Goal: Transaction & Acquisition: Purchase product/service

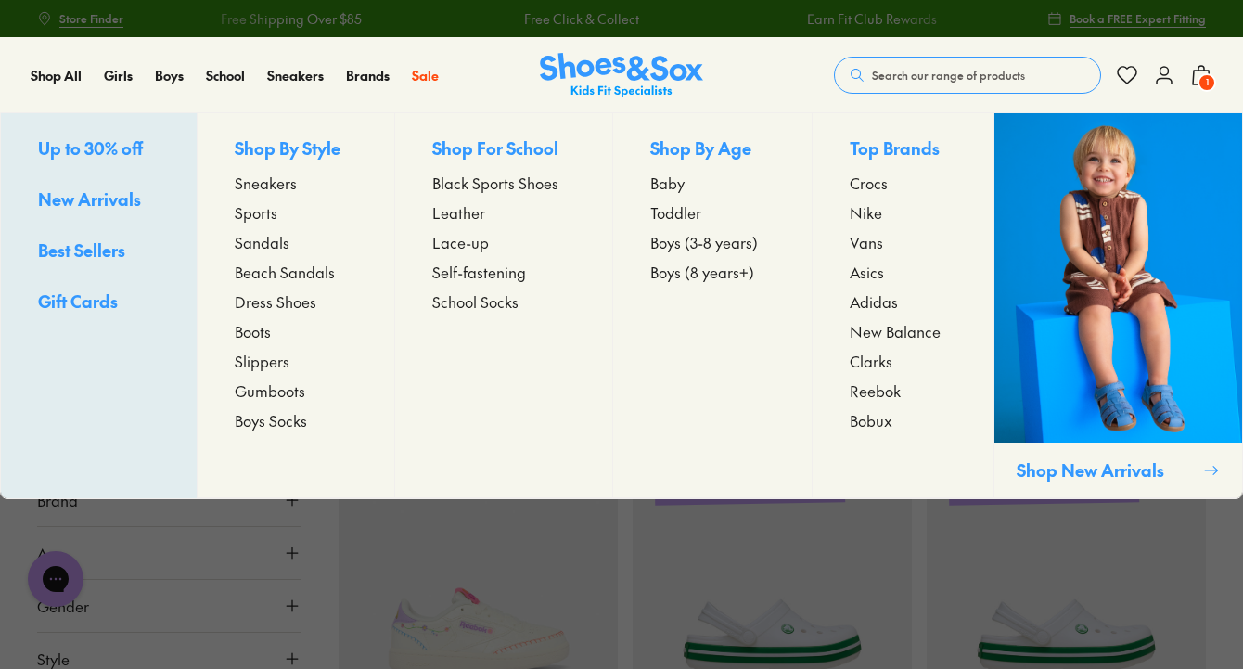
click at [674, 215] on span "Toddler" at bounding box center [675, 212] width 51 height 22
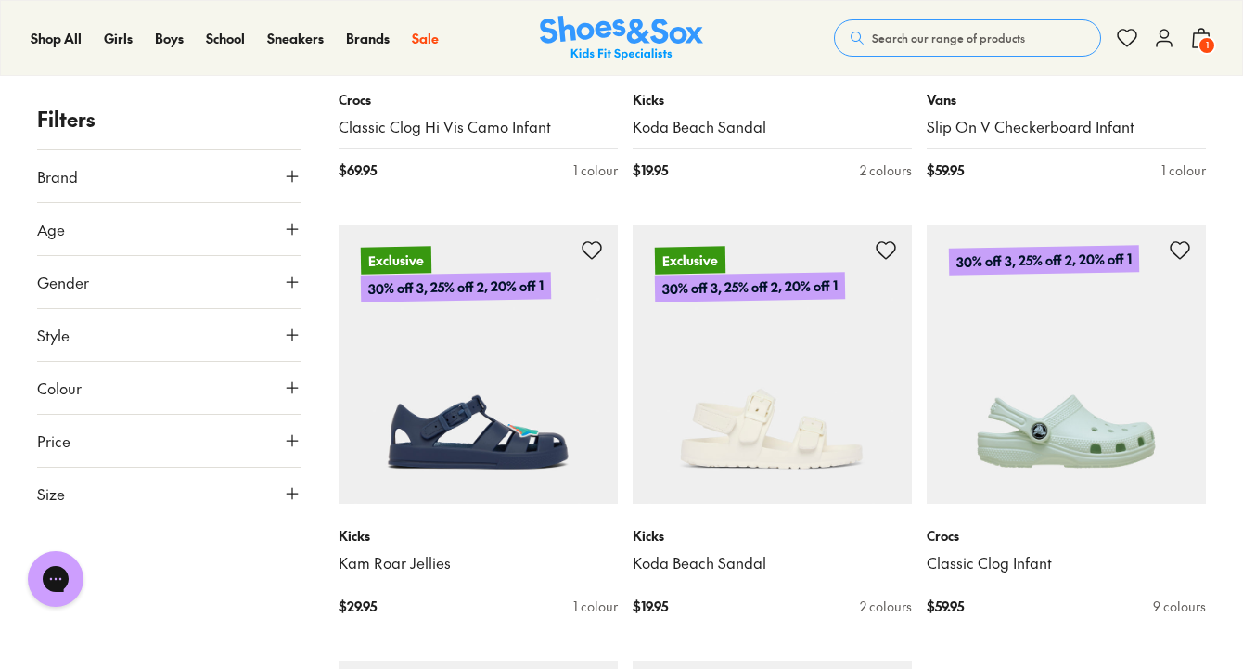
scroll to position [4199, 0]
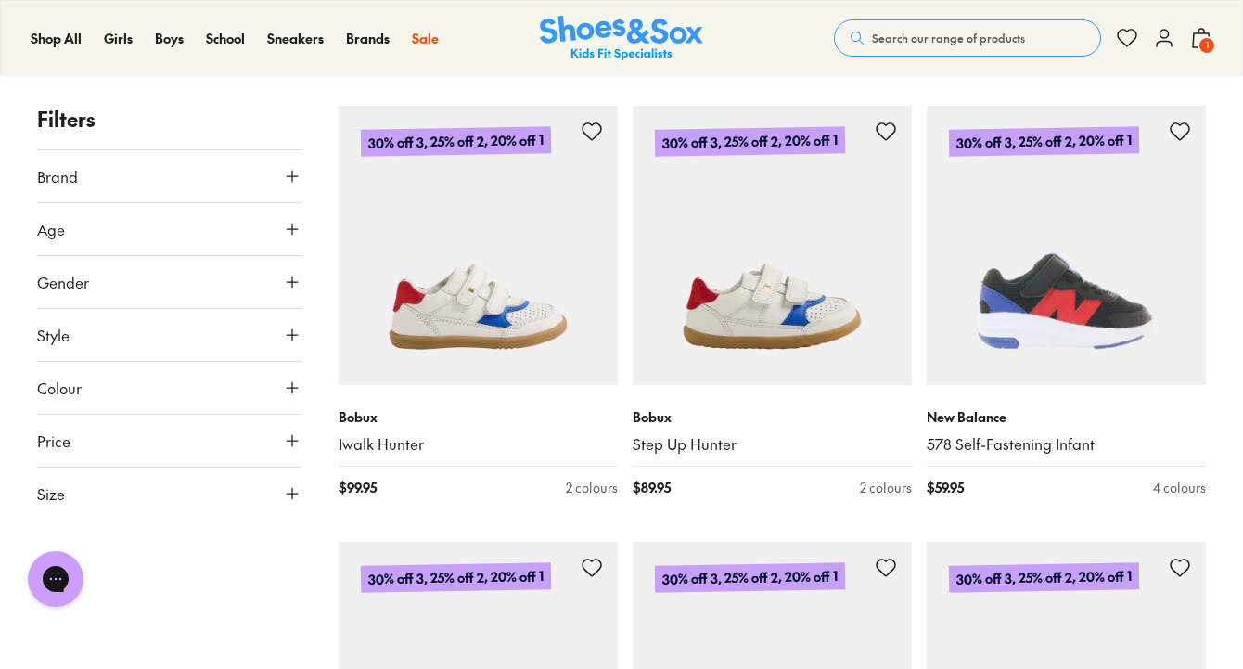
scroll to position [7279, 0]
click at [1205, 36] on span "1" at bounding box center [1206, 45] width 19 height 19
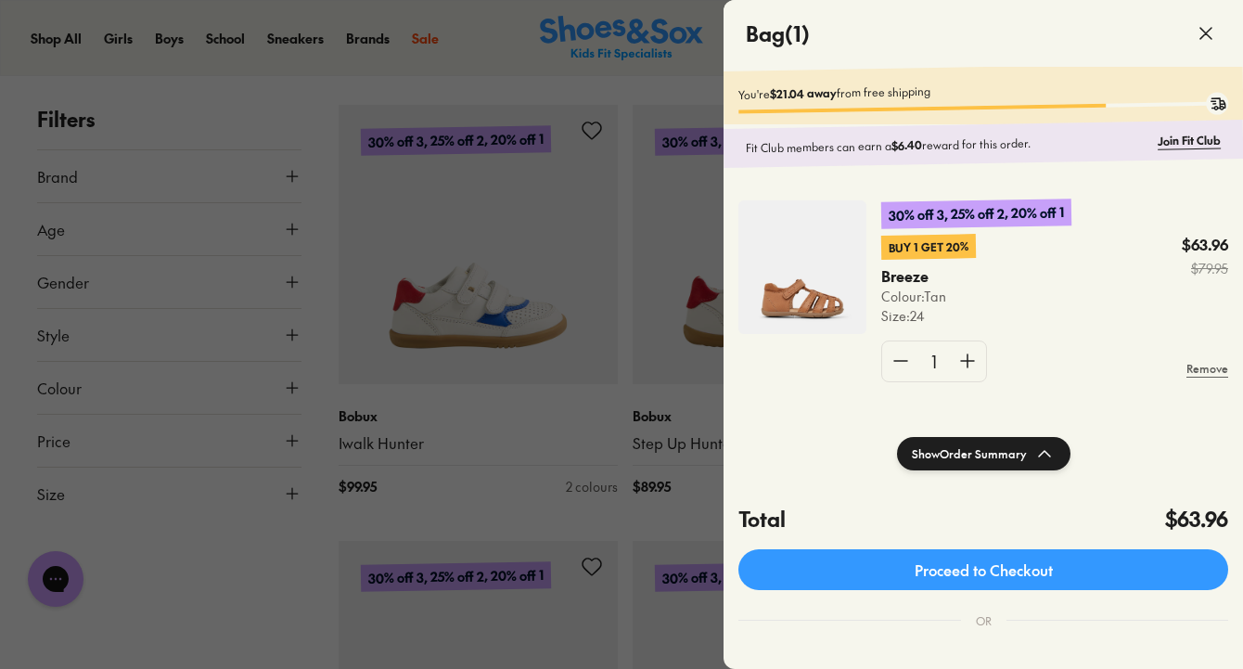
click at [817, 306] on img at bounding box center [802, 267] width 128 height 134
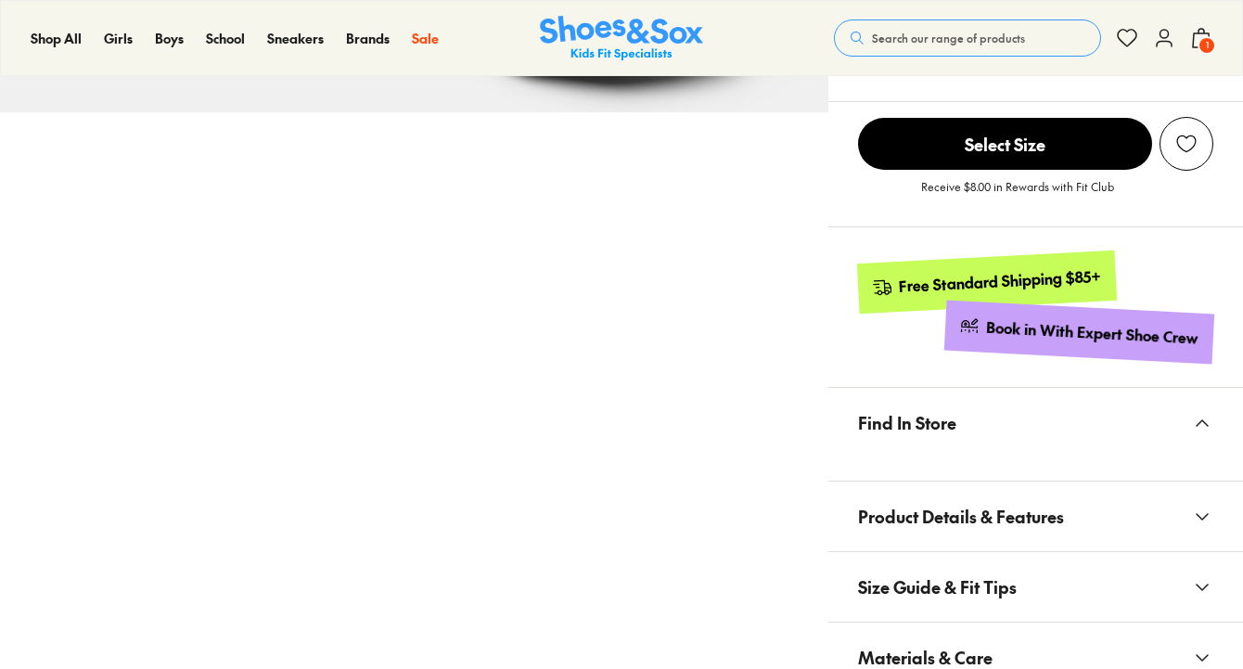
scroll to position [829, 0]
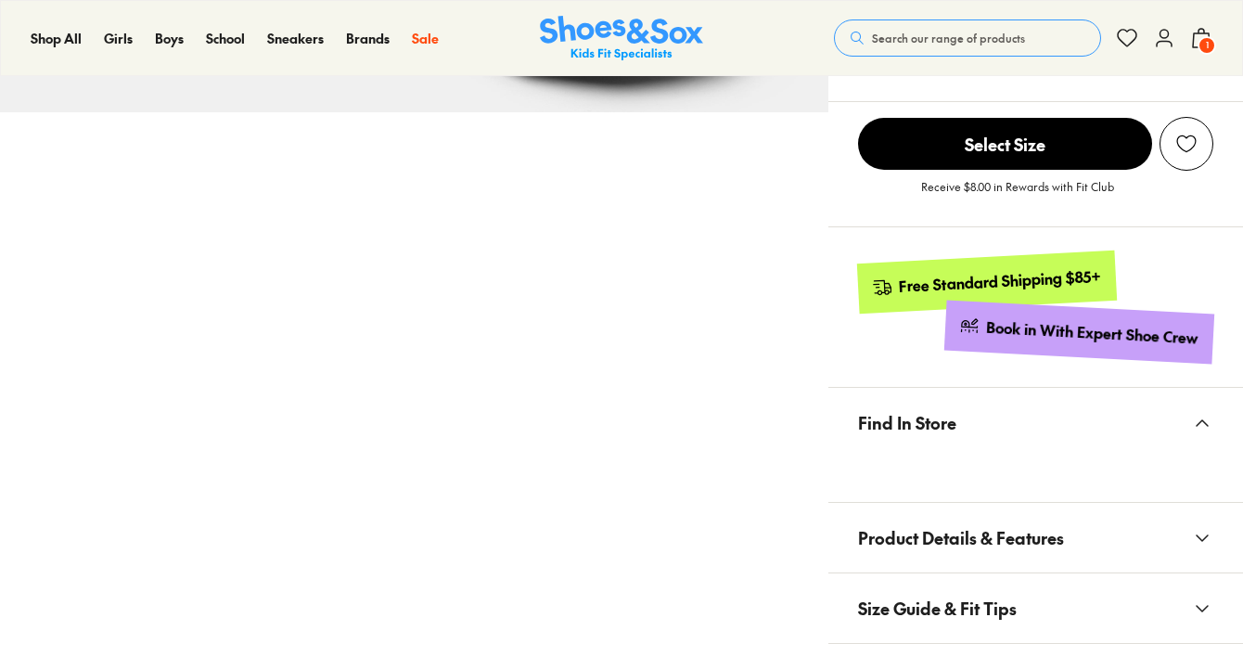
click at [897, 503] on x-modal "Find In Store" at bounding box center [1035, 445] width 415 height 115
select select "*"
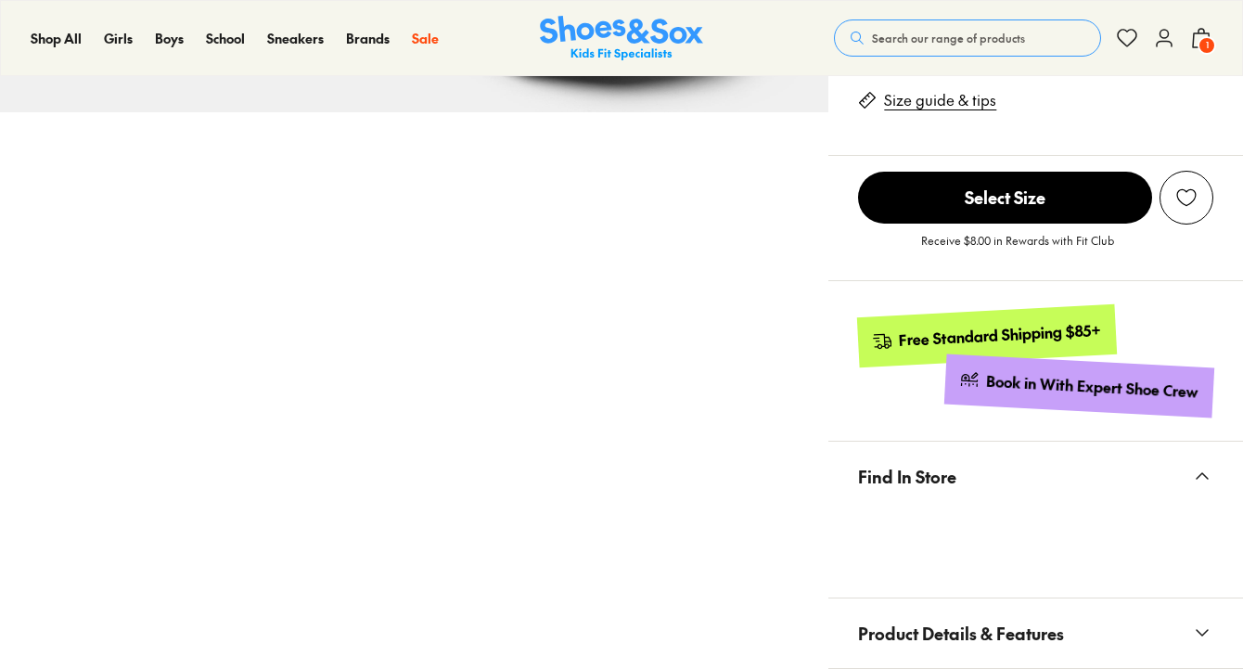
scroll to position [1027, 0]
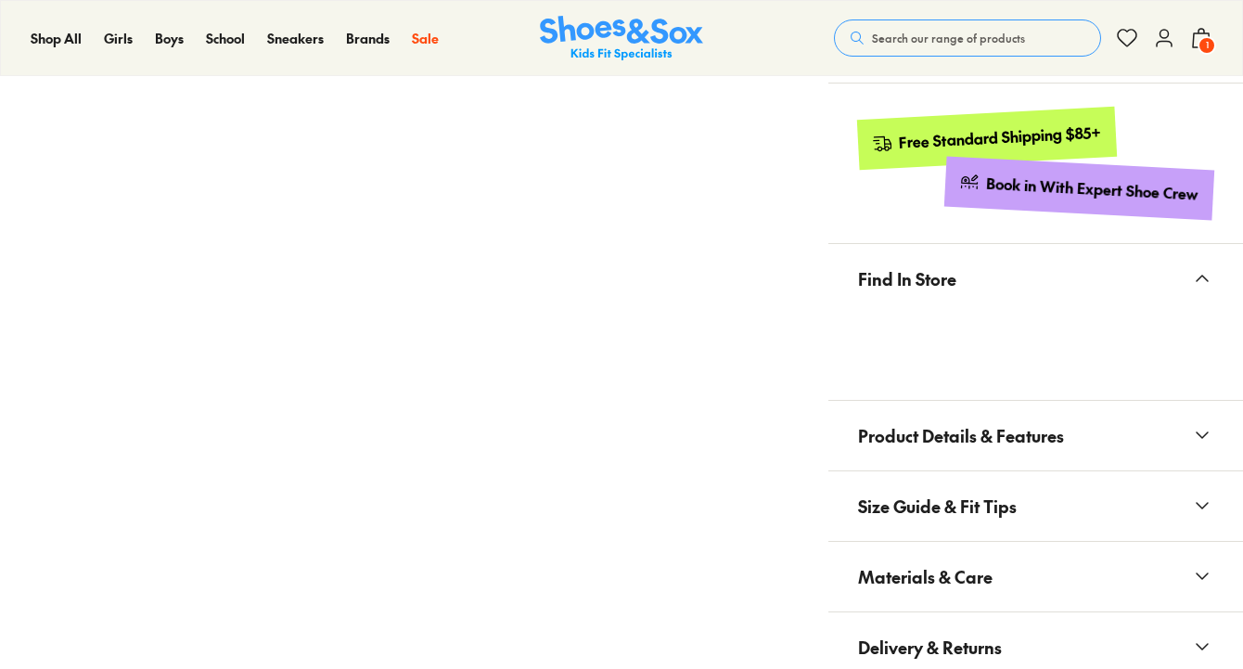
click at [899, 438] on span "Product Details & Features" at bounding box center [961, 435] width 206 height 55
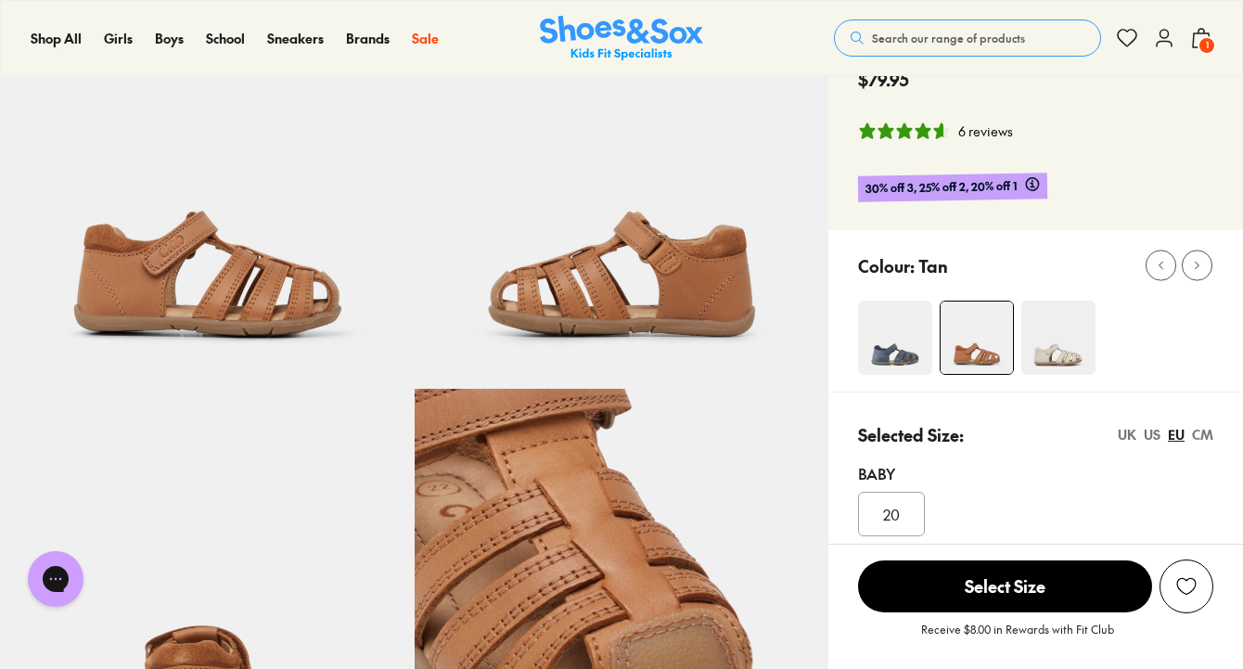
scroll to position [17, 0]
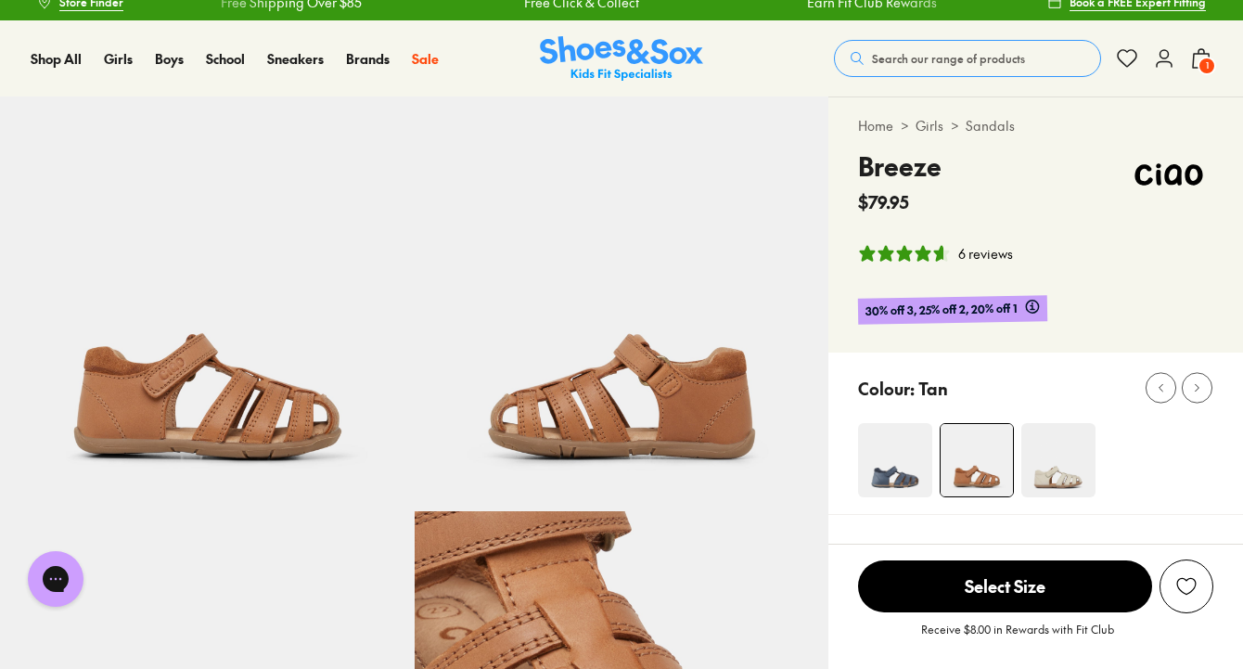
click at [904, 47] on button "Search our range of products" at bounding box center [967, 58] width 267 height 37
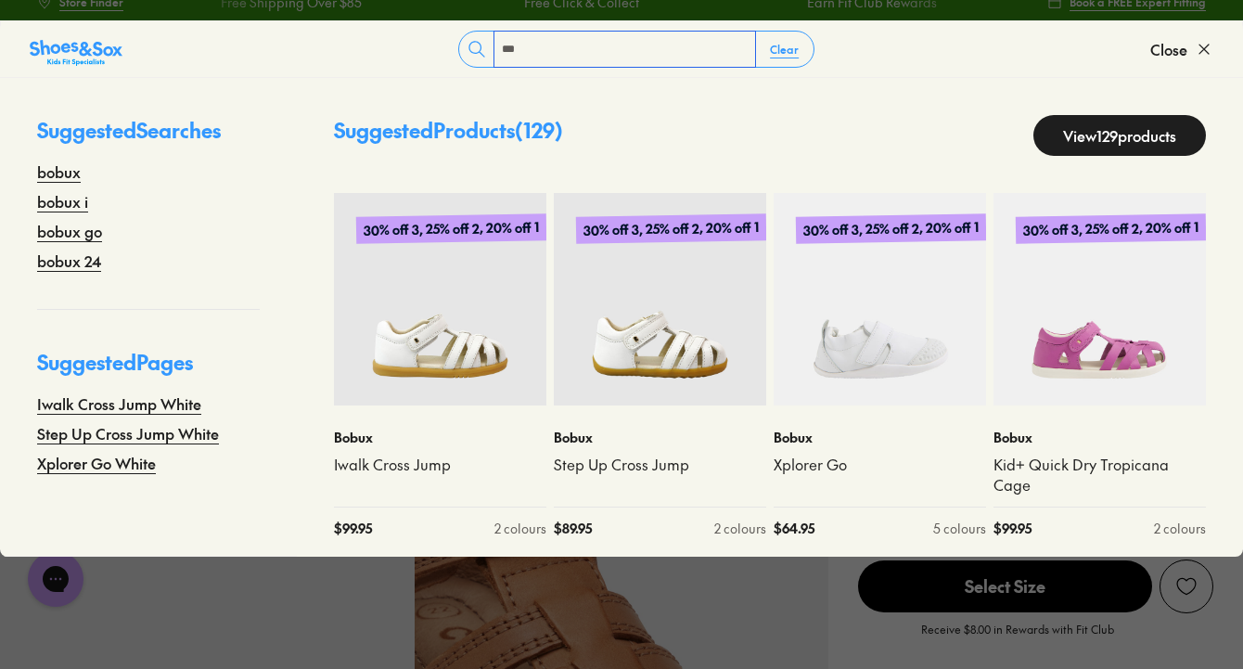
type input "***"
drag, startPoint x: 565, startPoint y: 121, endPoint x: 1056, endPoint y: 138, distance: 491.9
click at [1056, 138] on link "View 129 products" at bounding box center [1119, 135] width 173 height 41
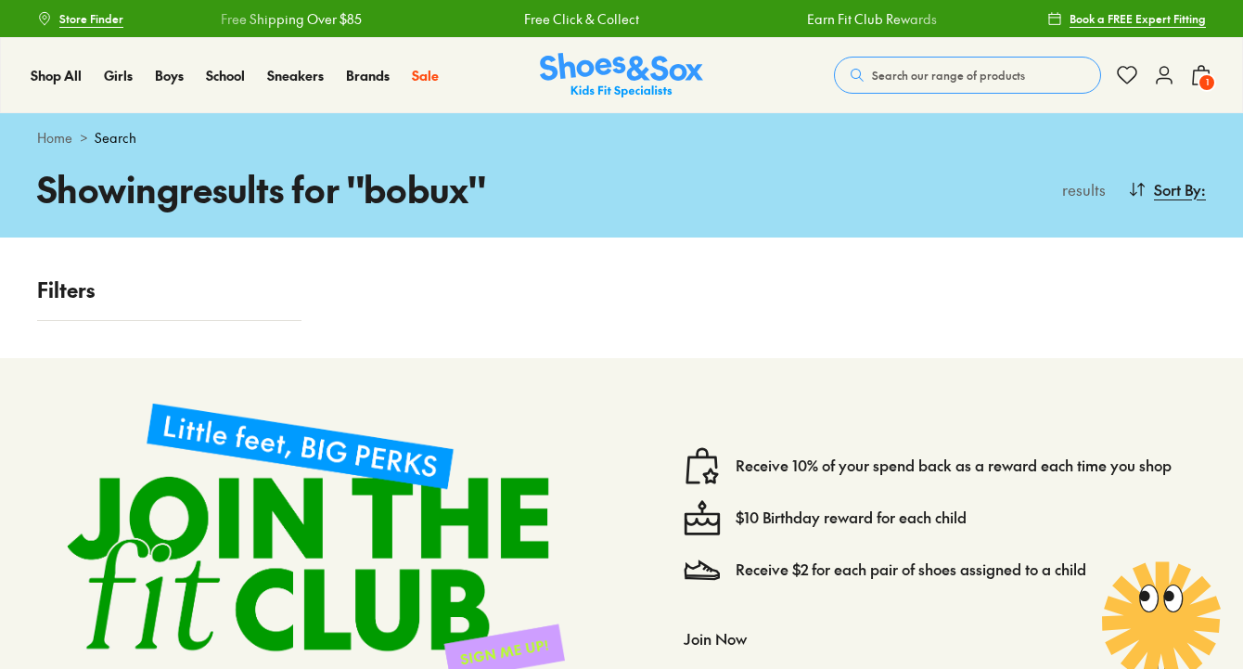
scroll to position [45, 0]
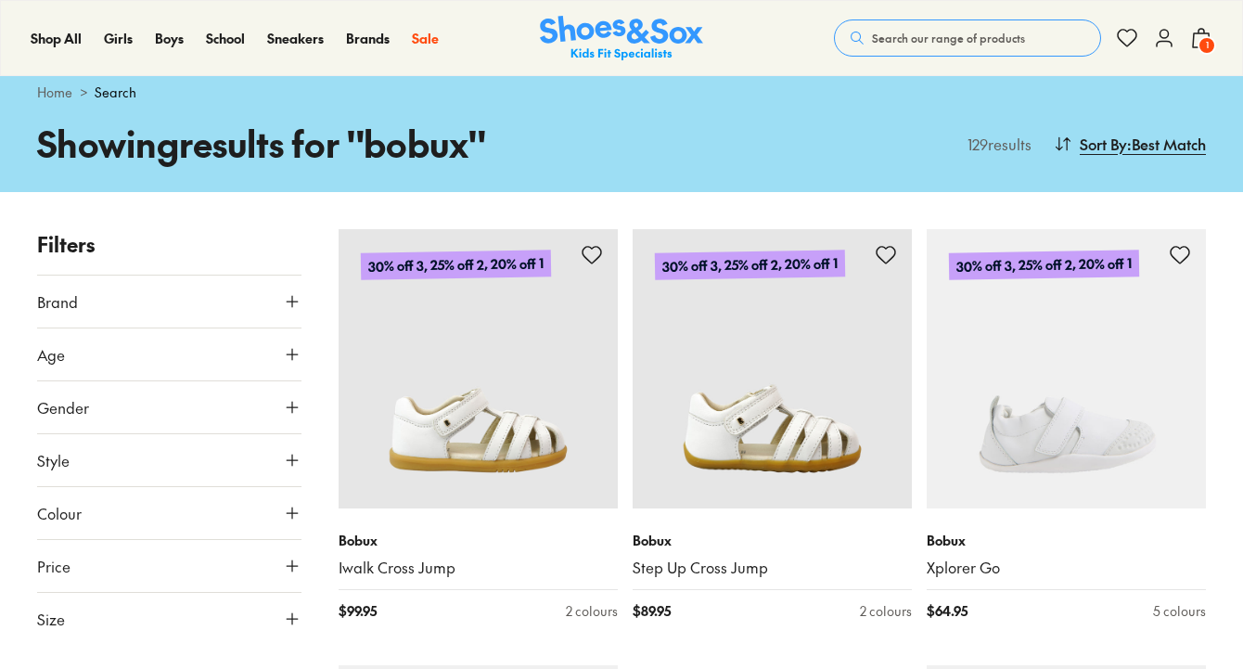
click at [176, 417] on button "Gender" at bounding box center [169, 407] width 264 height 52
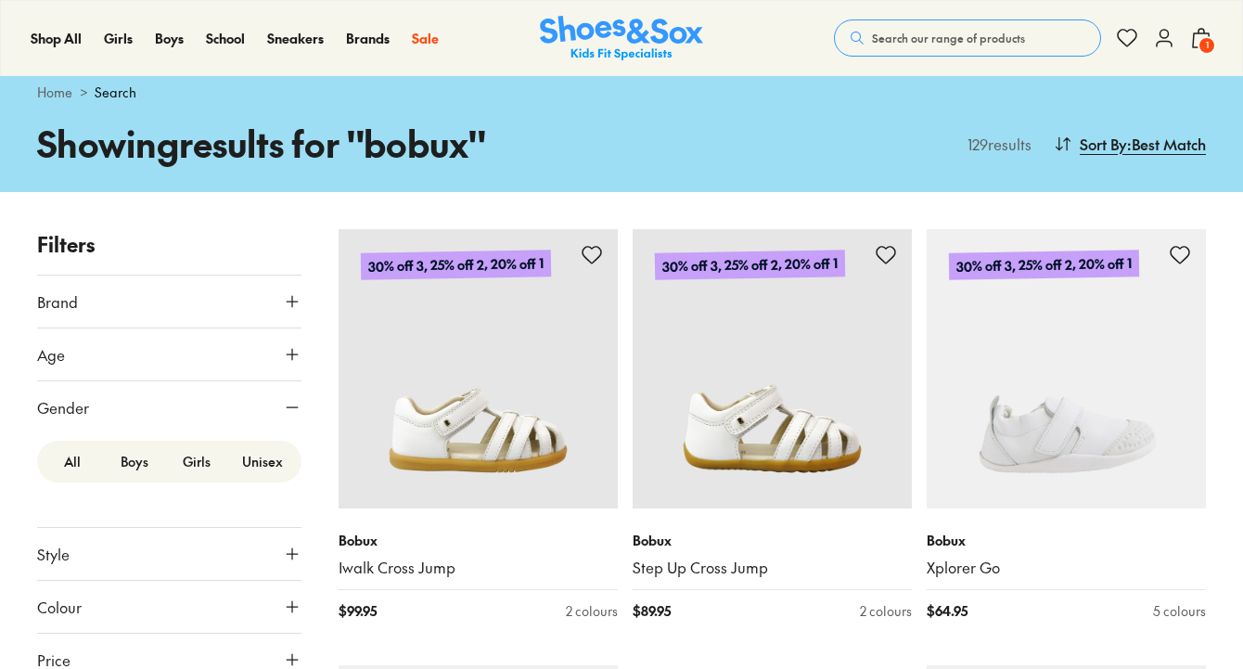
click at [137, 459] on label "Boys" at bounding box center [134, 461] width 62 height 34
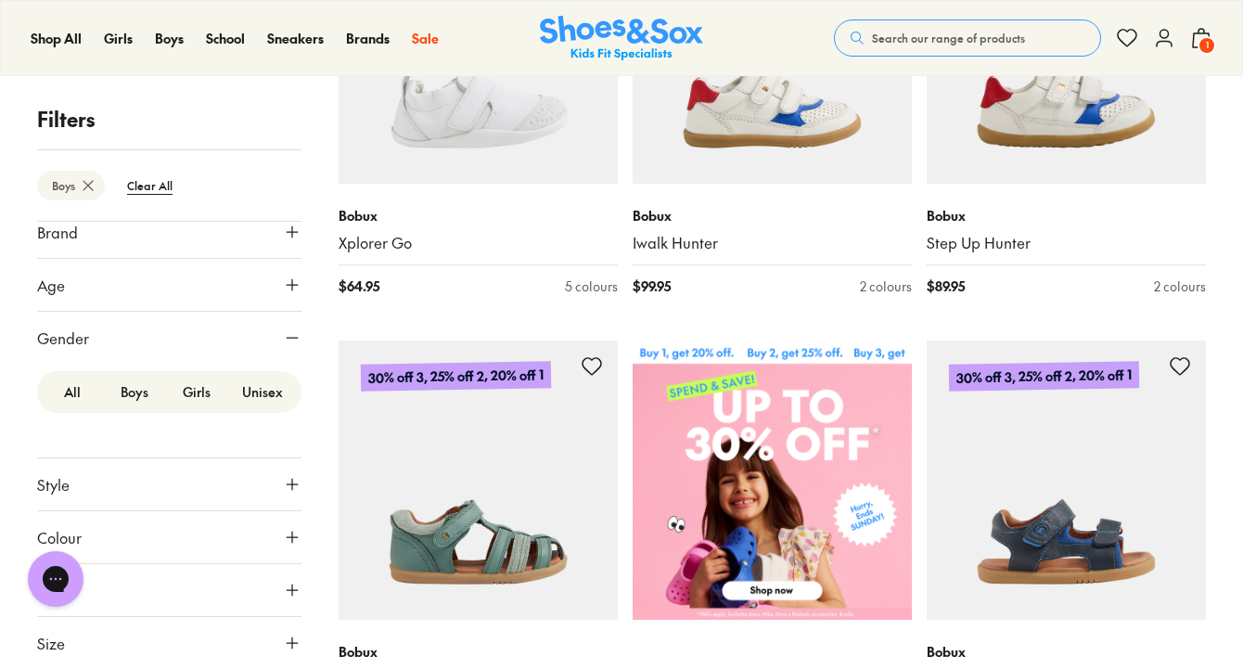
click at [220, 287] on button "Age" at bounding box center [169, 285] width 264 height 52
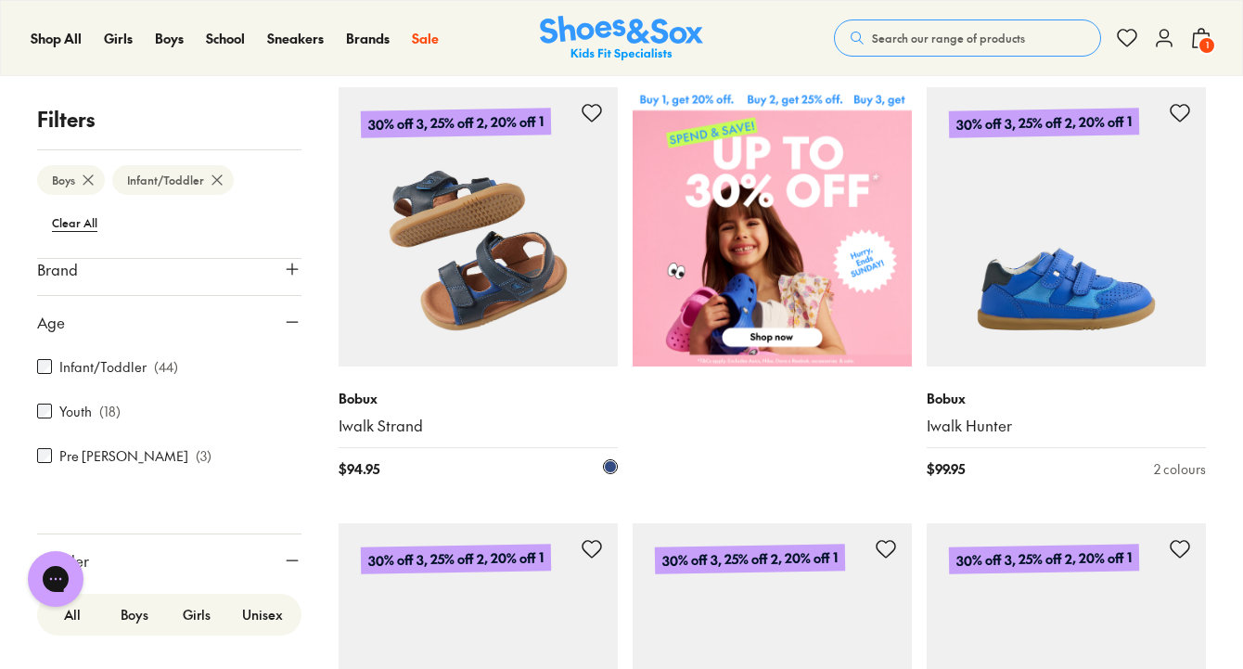
scroll to position [673, 0]
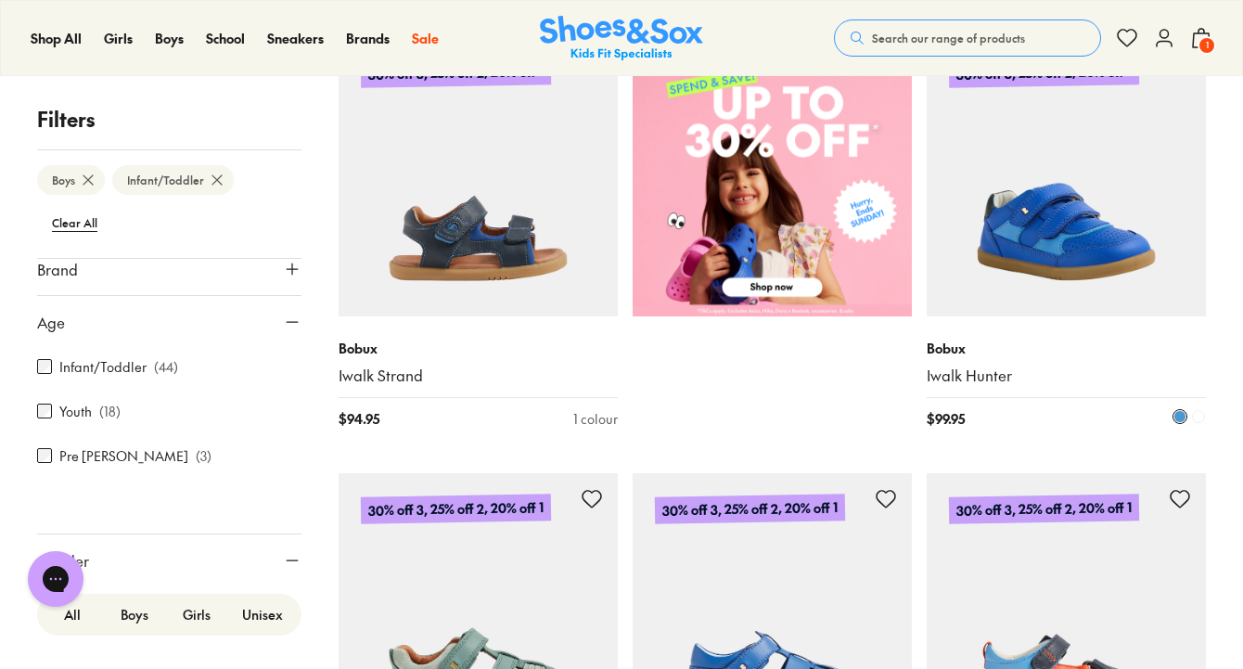
click at [1037, 263] on img at bounding box center [1066, 176] width 279 height 279
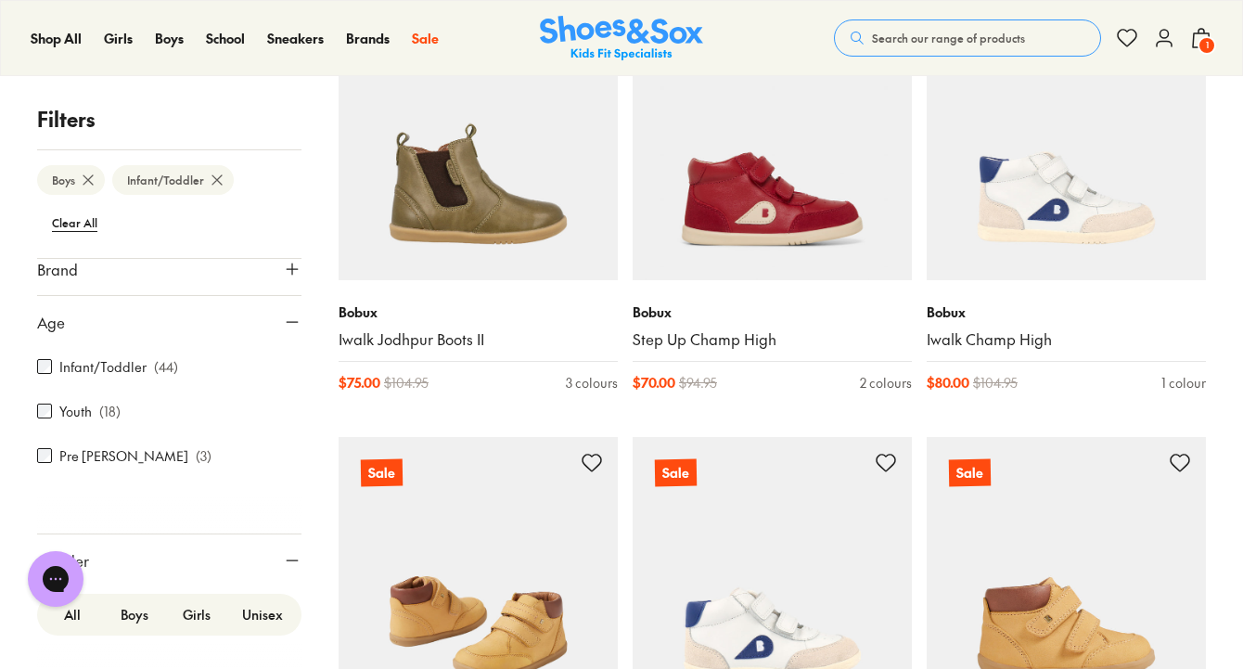
scroll to position [4434, 0]
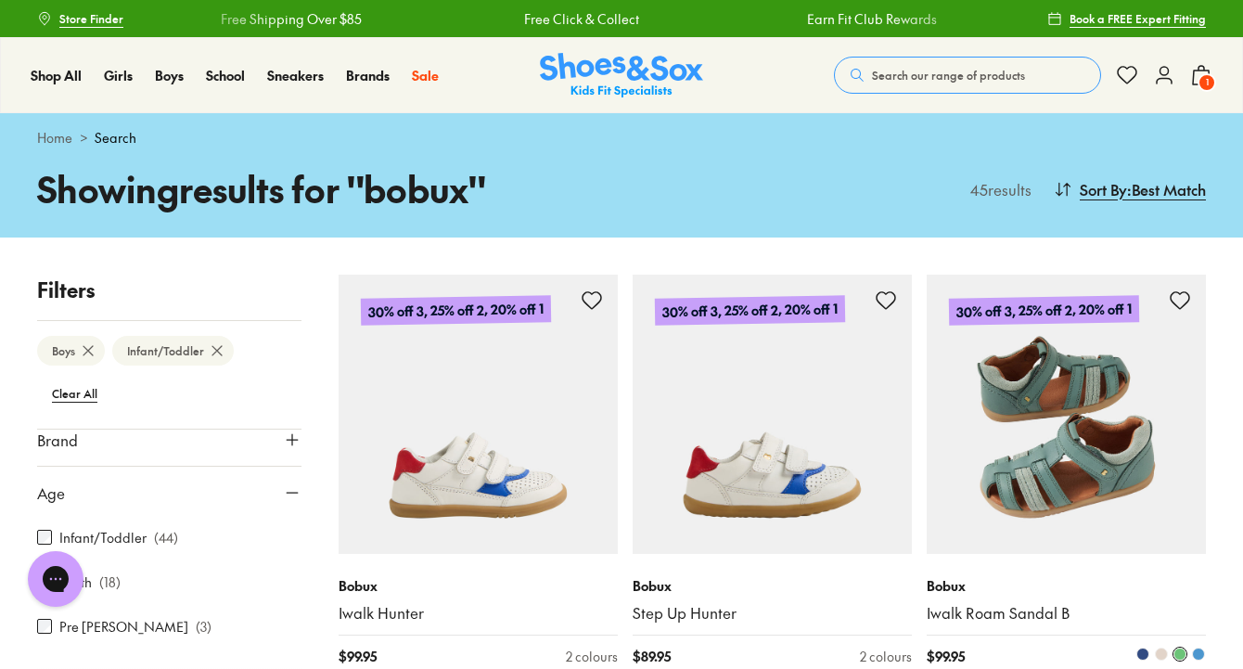
click at [1034, 485] on img at bounding box center [1066, 414] width 279 height 279
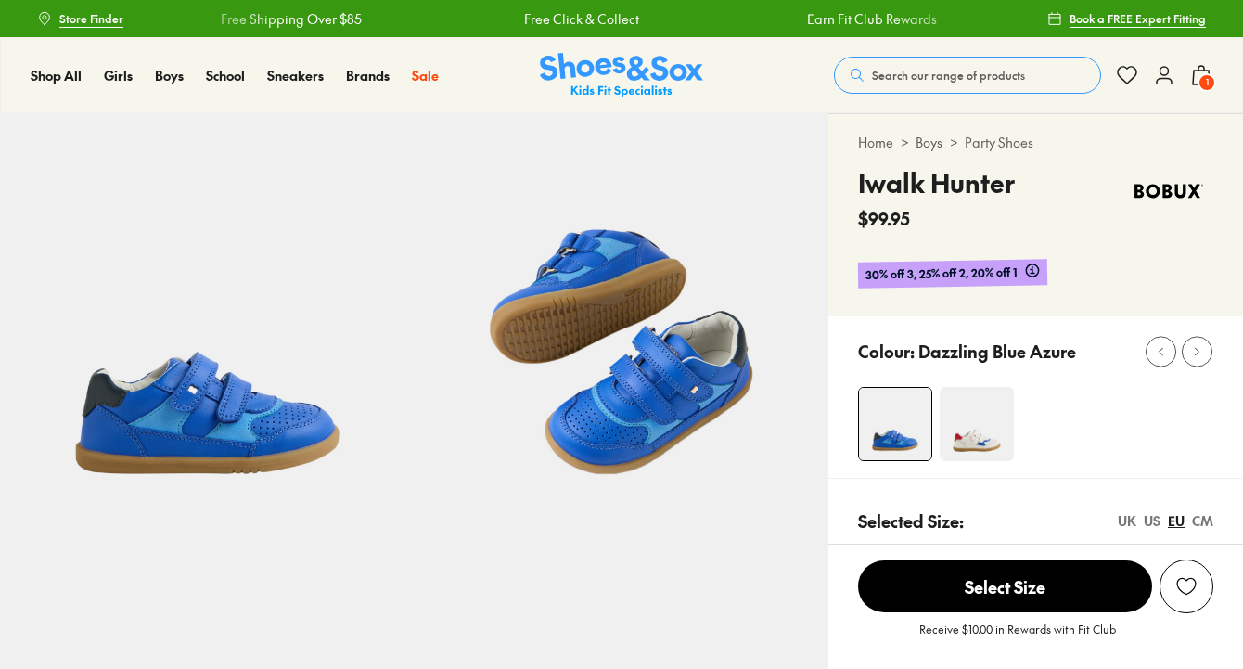
scroll to position [797, 0]
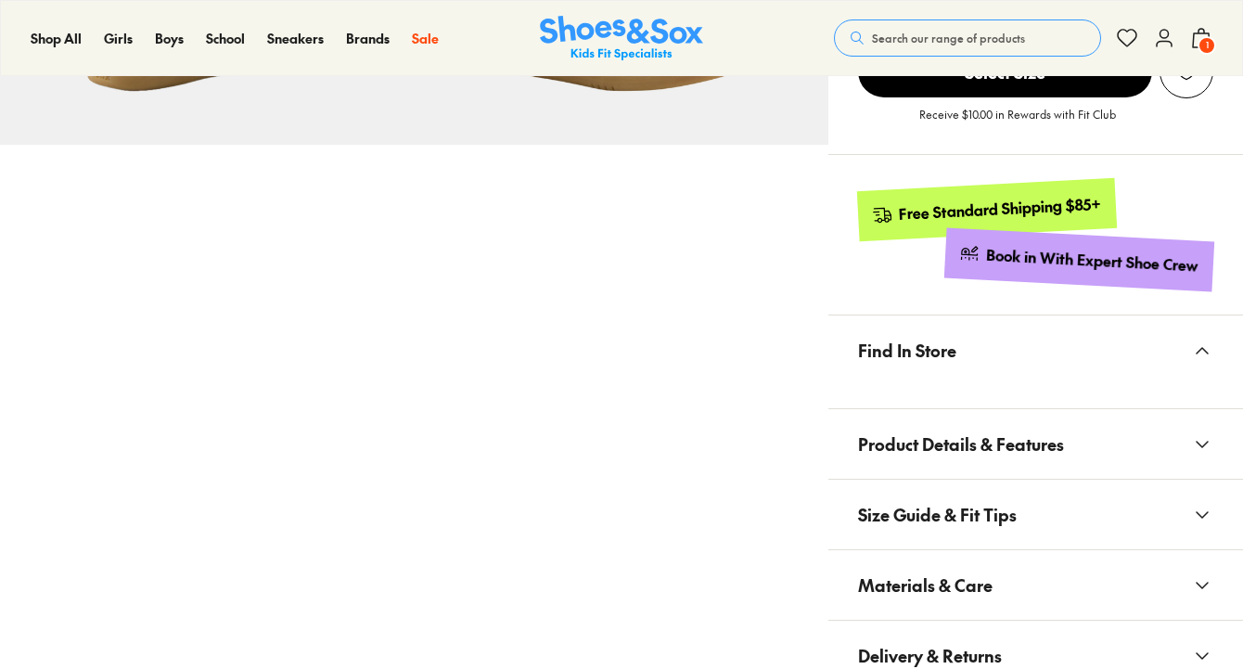
click at [905, 615] on button "Materials & Care" at bounding box center [1035, 585] width 415 height 70
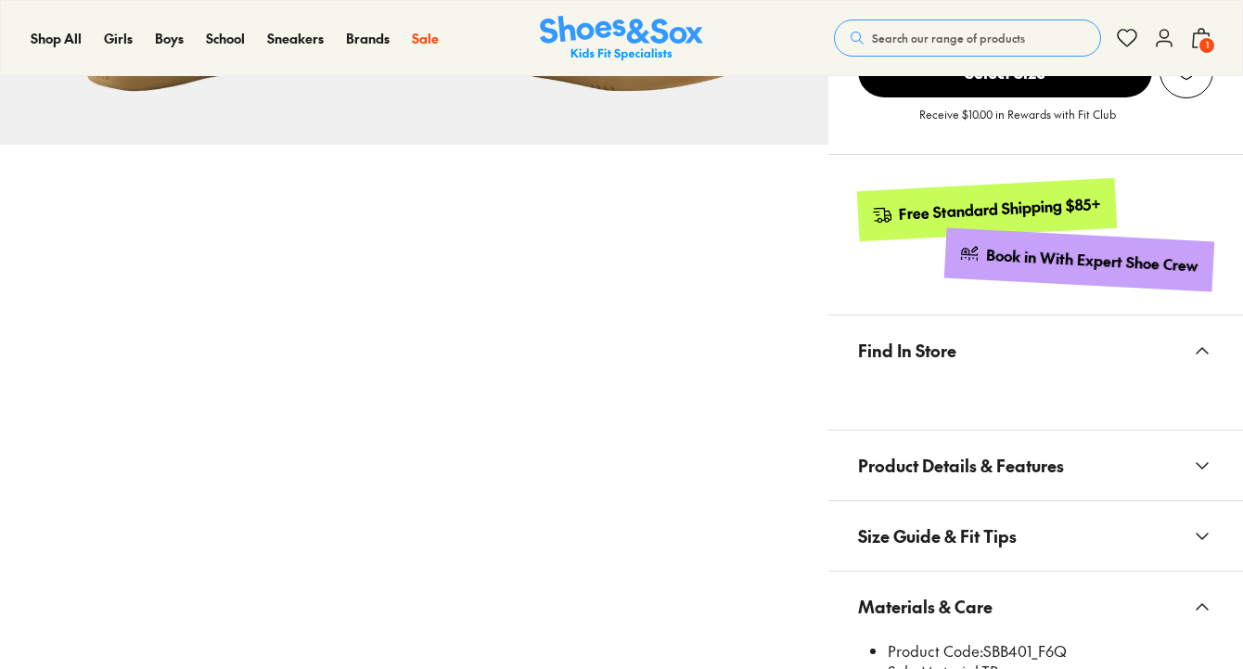
scroll to position [934, 0]
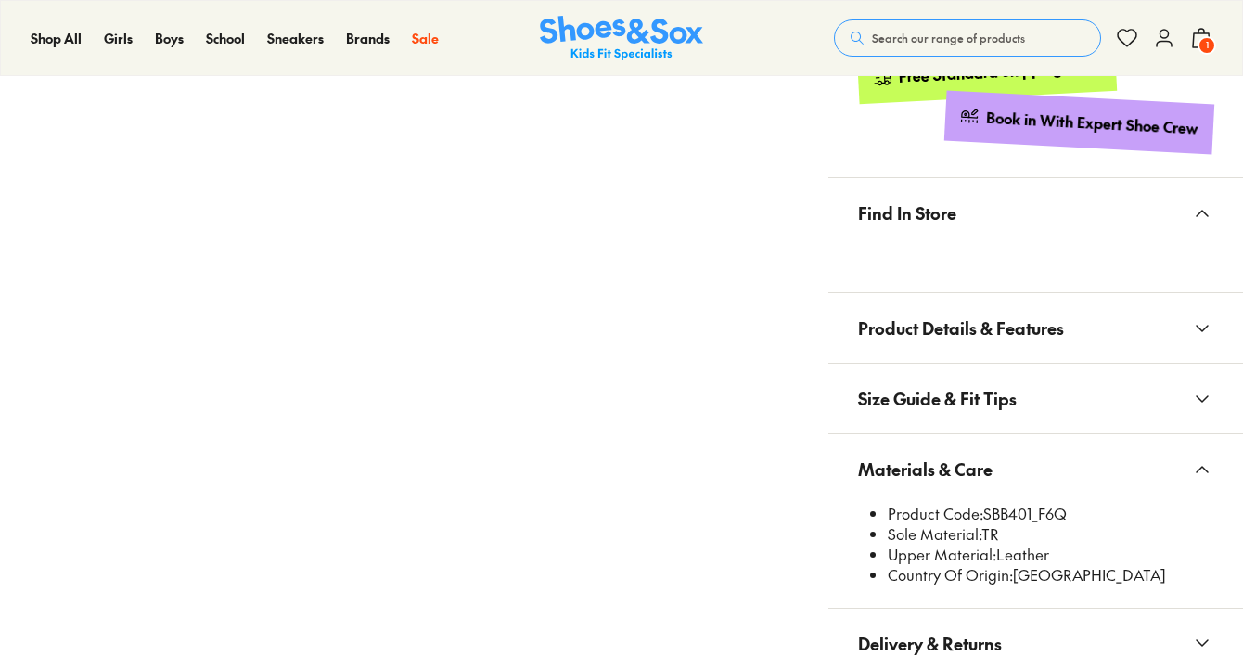
select select "*"
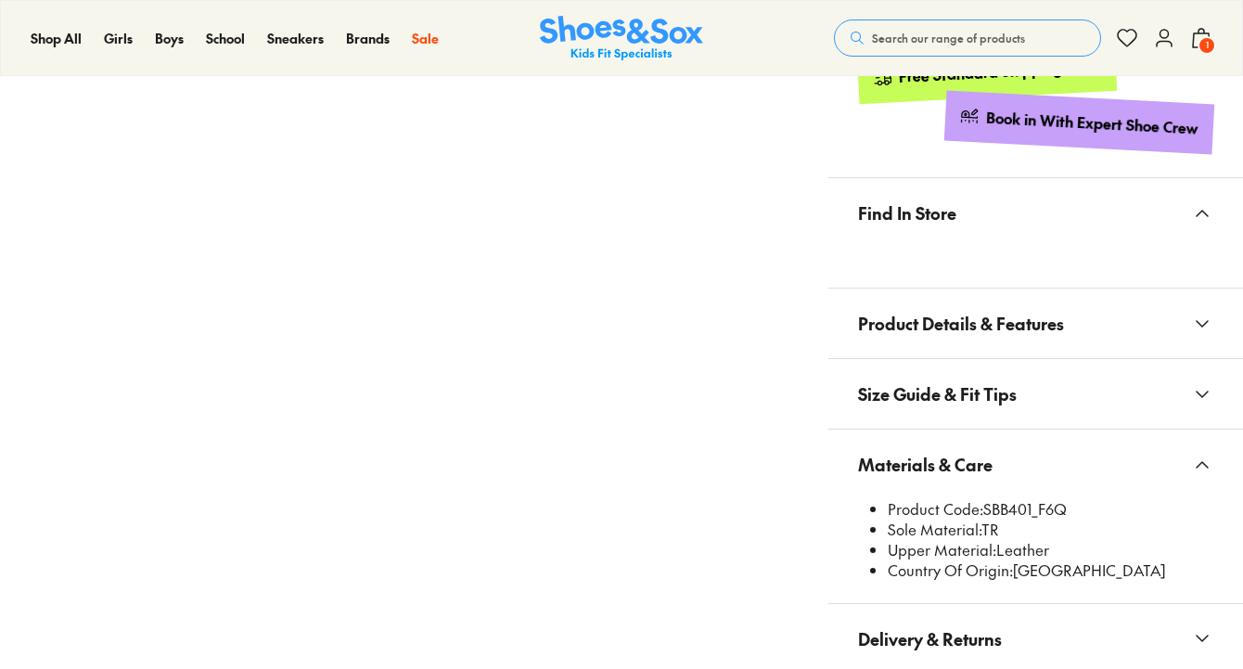
scroll to position [210, 0]
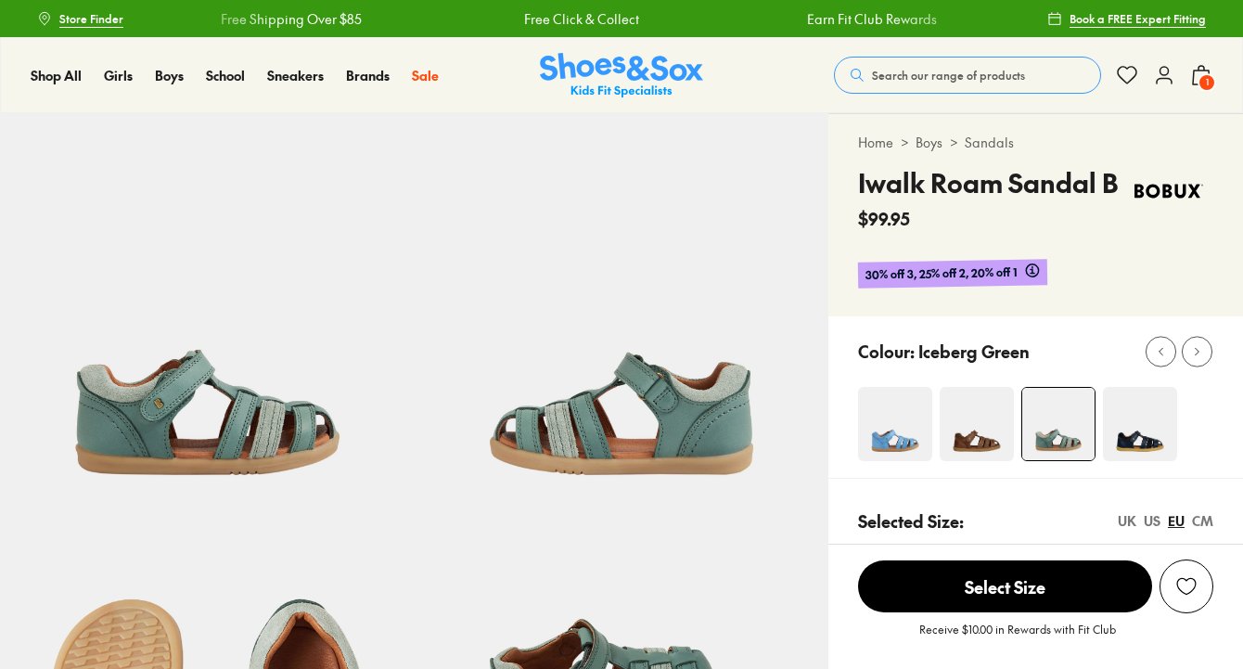
scroll to position [164, 0]
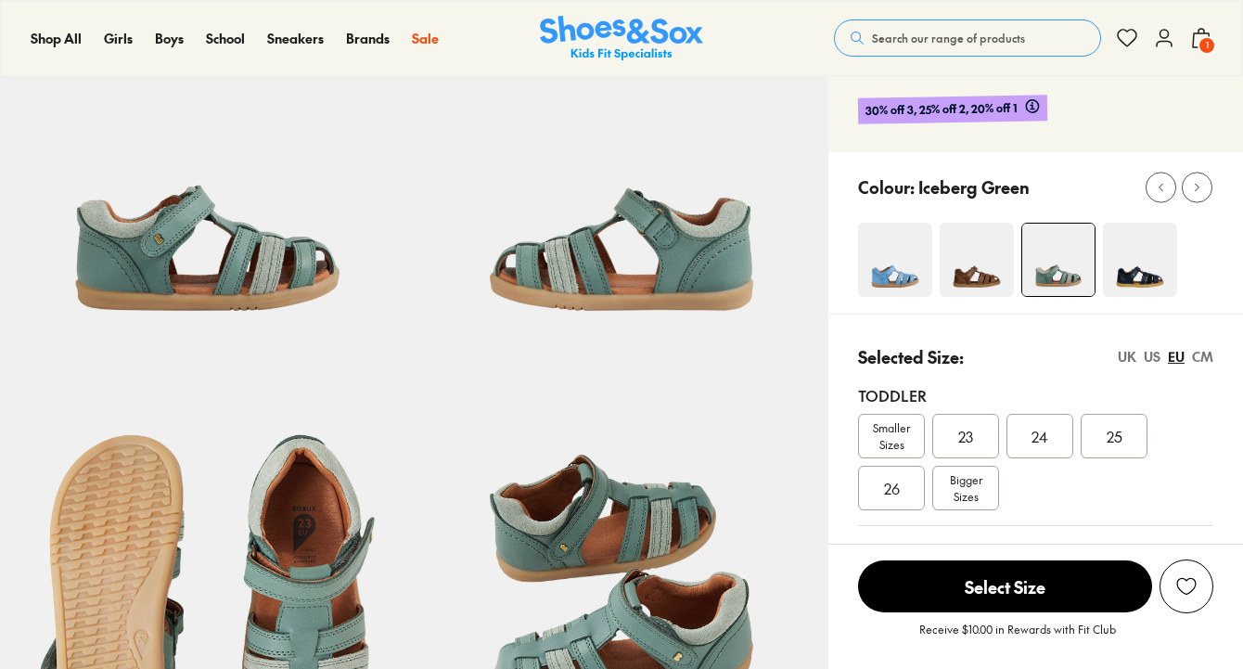
select select "*"
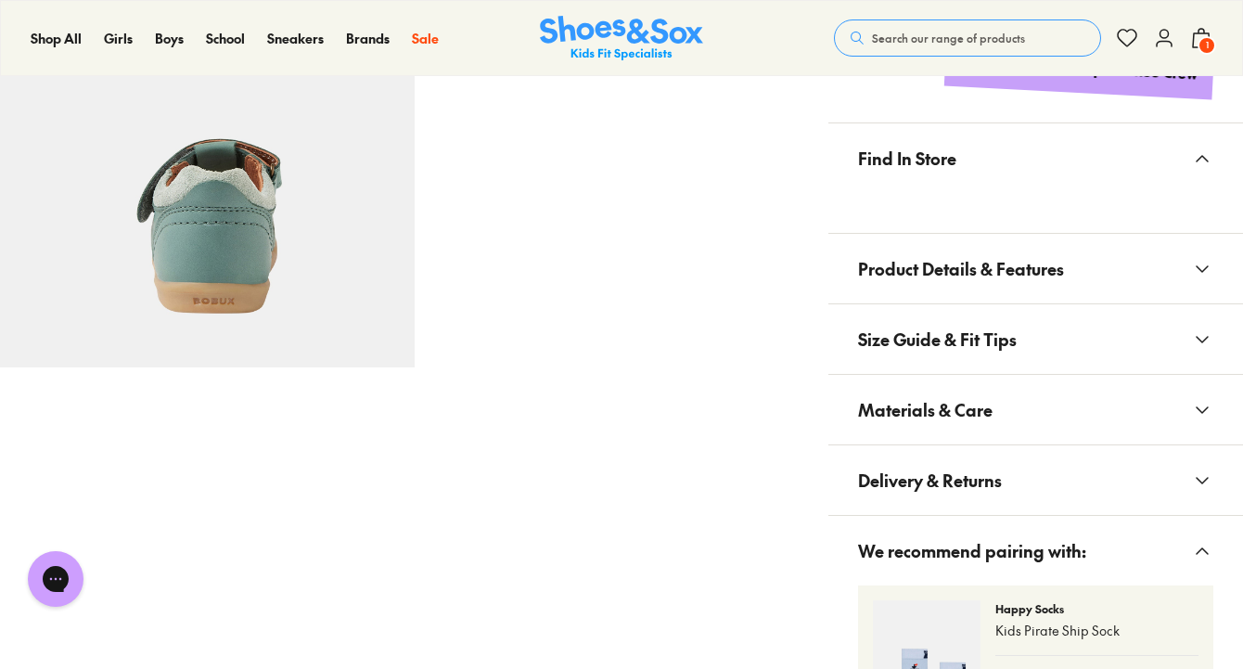
scroll to position [1117, 0]
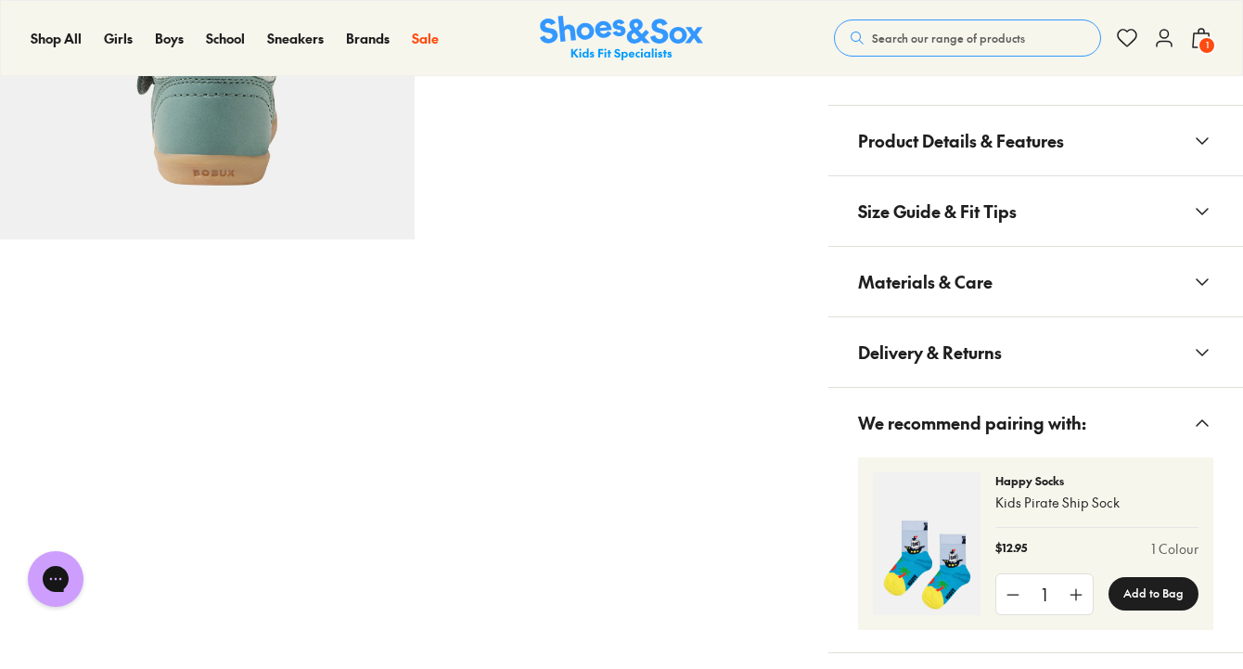
click at [991, 265] on span "Materials & Care" at bounding box center [925, 281] width 134 height 55
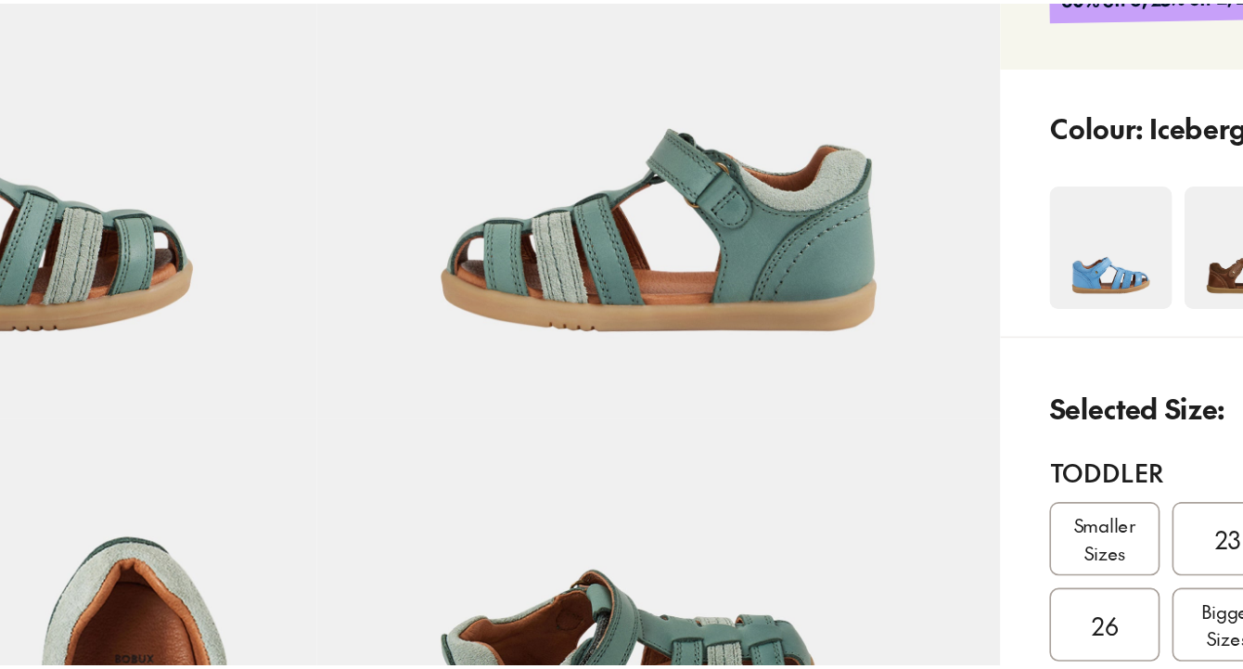
scroll to position [161, 0]
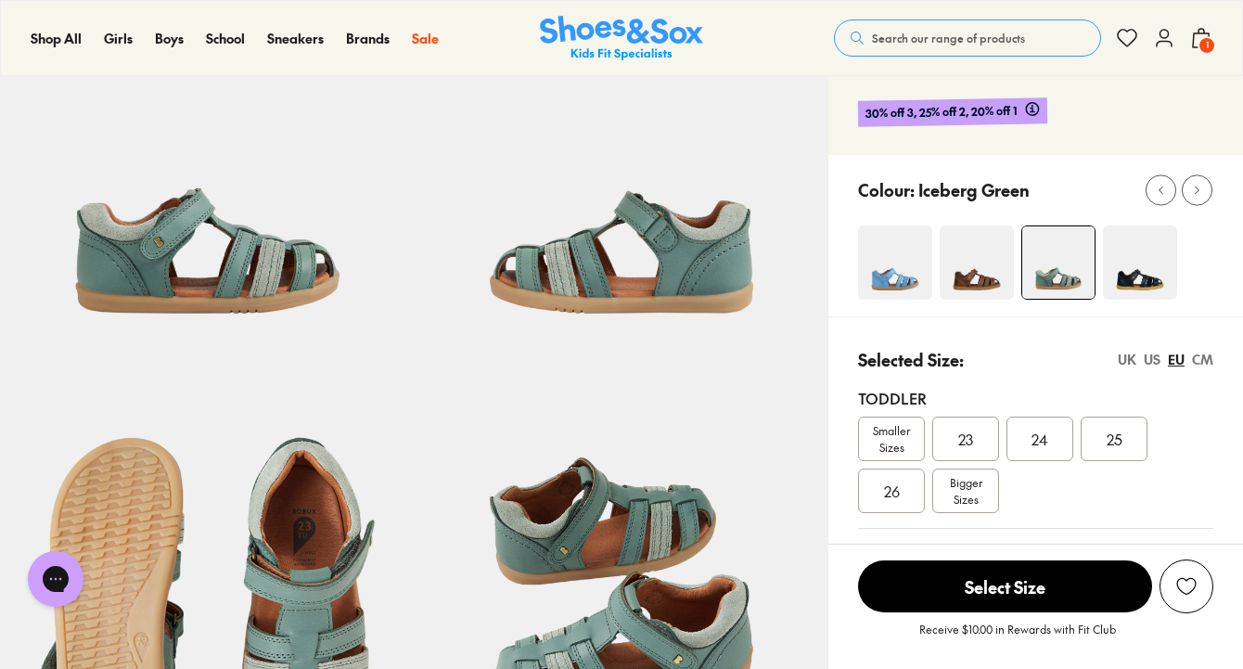
click at [919, 288] on img at bounding box center [895, 262] width 74 height 74
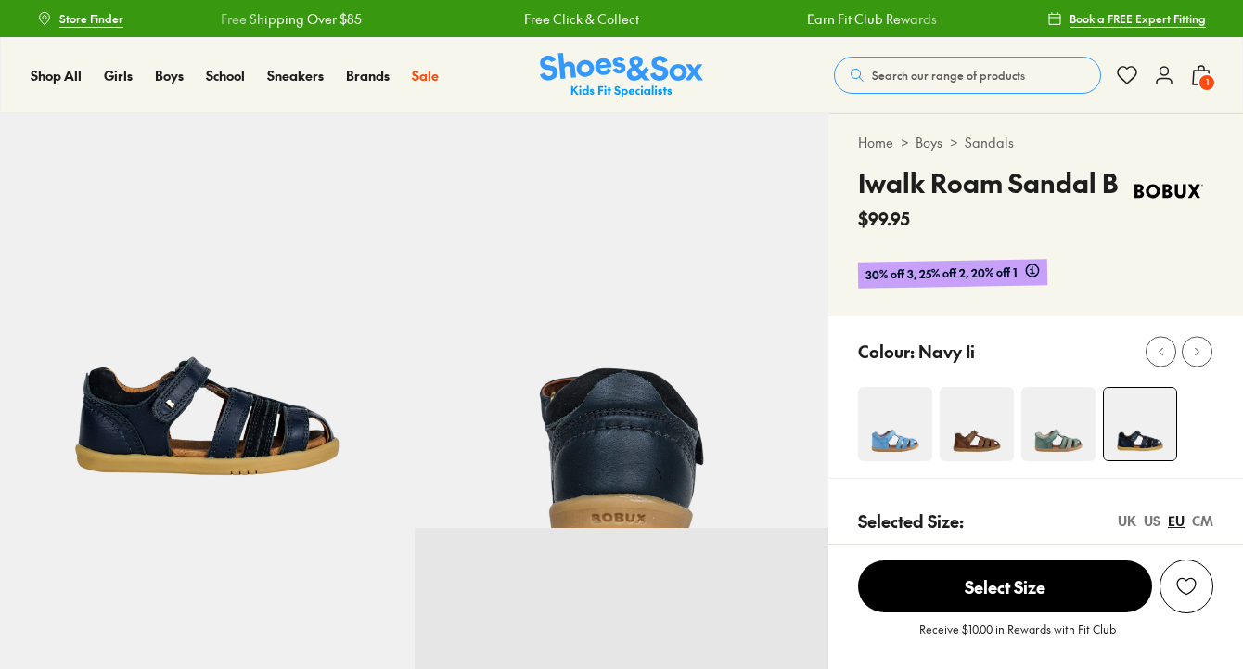
select select "*"
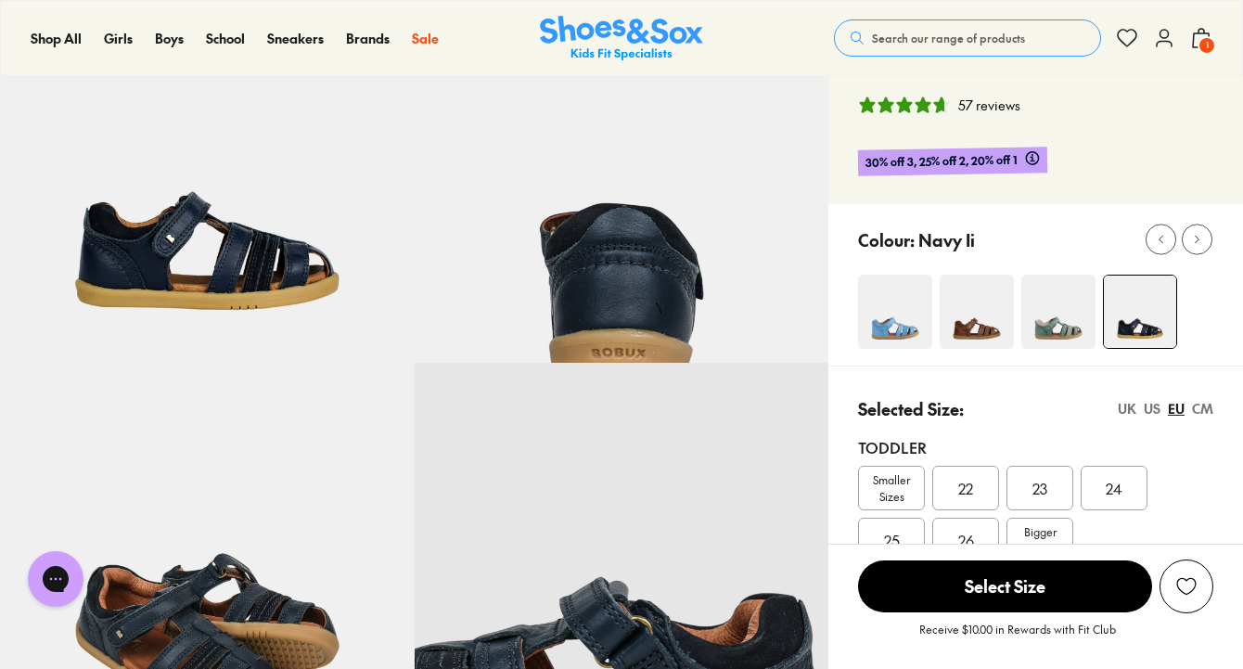
scroll to position [83, 0]
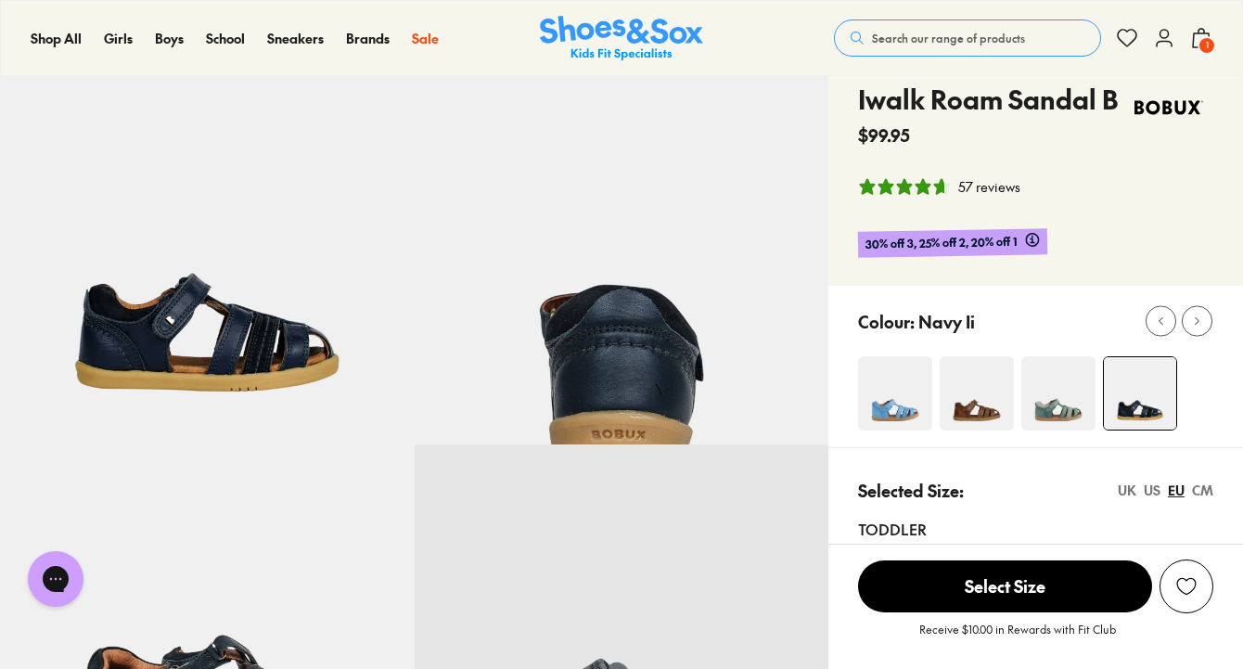
click at [904, 377] on img at bounding box center [895, 393] width 74 height 74
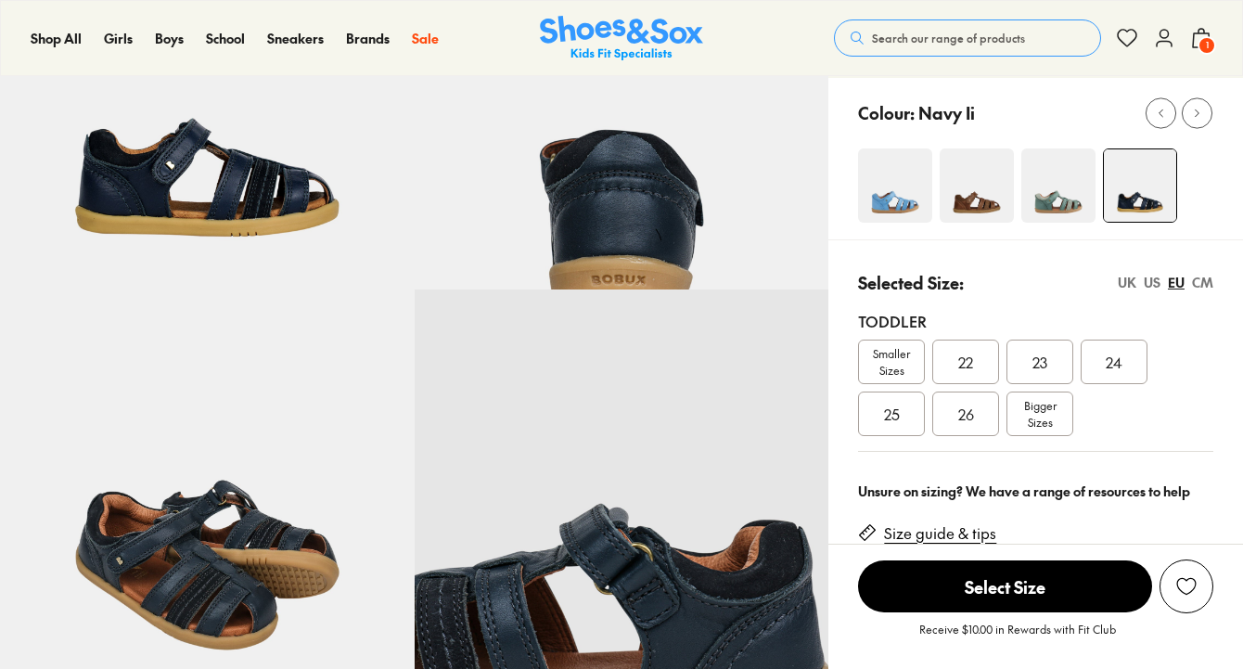
scroll to position [238, 0]
select select "*"
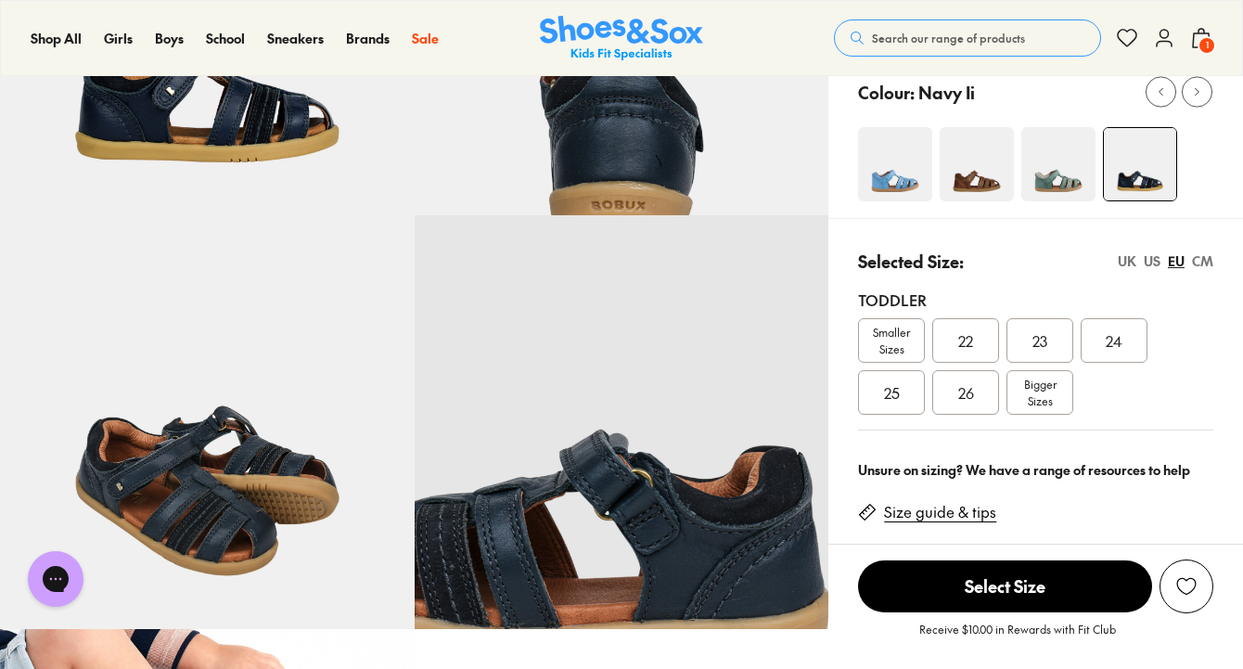
scroll to position [0, 0]
click at [1045, 193] on img at bounding box center [1058, 164] width 74 height 74
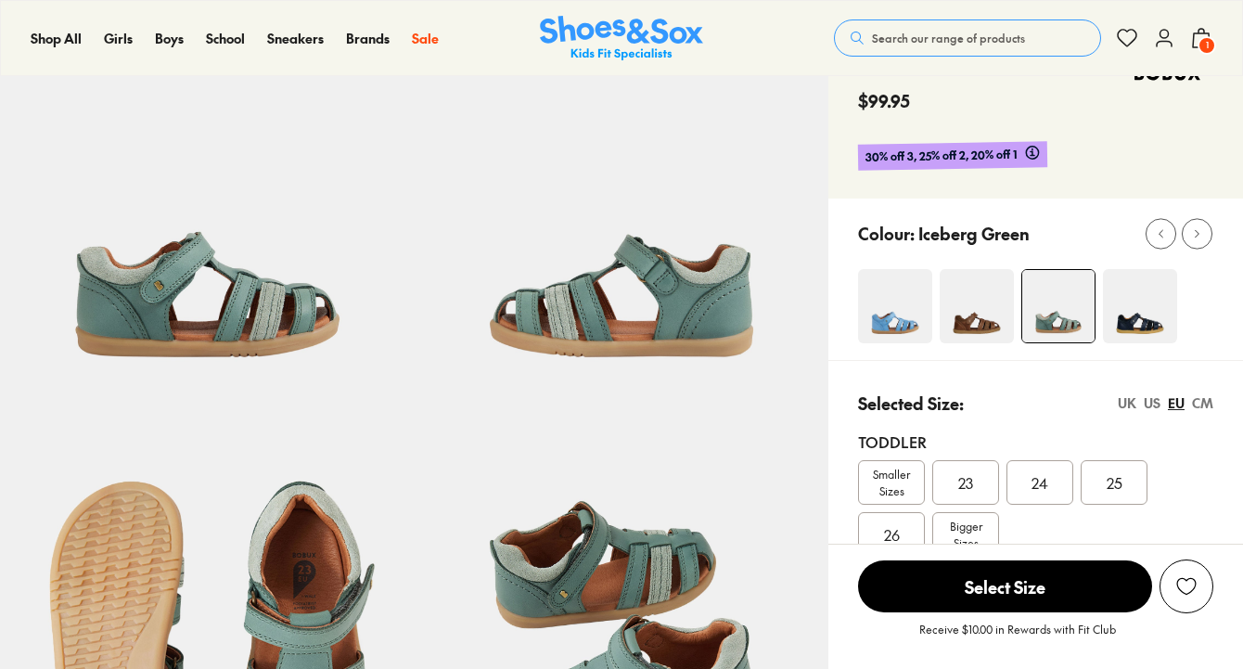
click at [1167, 426] on div "Toddler Smaller Sizes 23 24 25 26 Bigger Sizes" at bounding box center [1035, 494] width 355 height 157
select select "*"
click at [1140, 329] on img at bounding box center [1140, 306] width 74 height 74
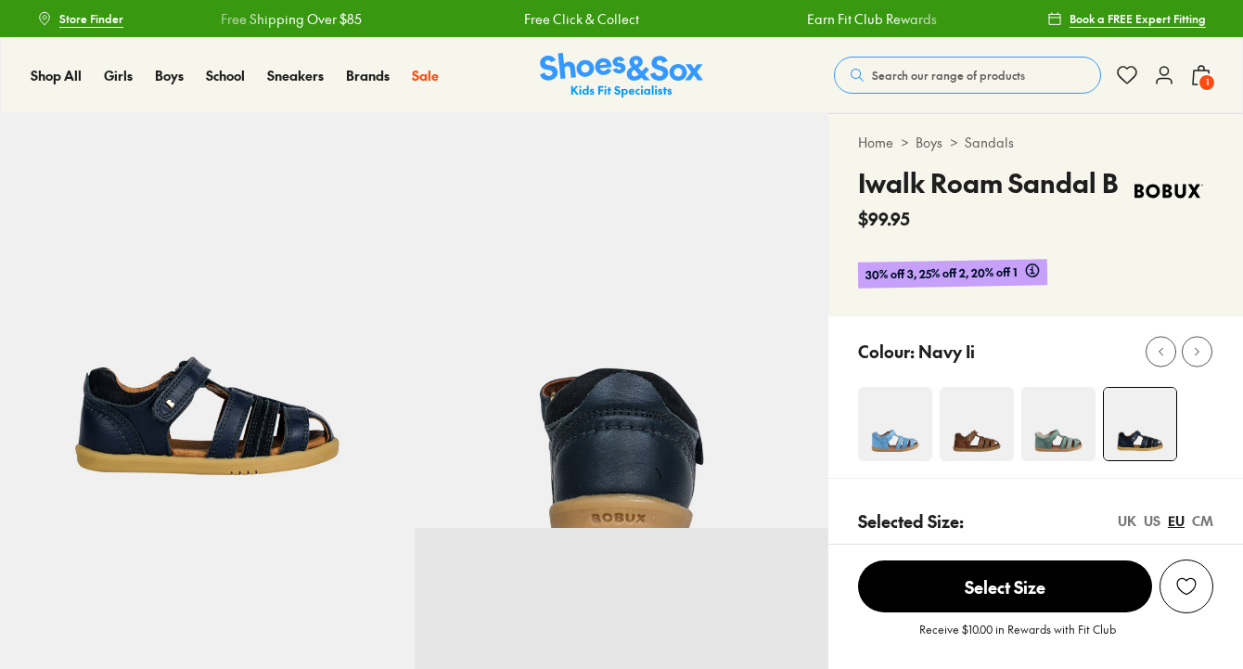
scroll to position [379, 0]
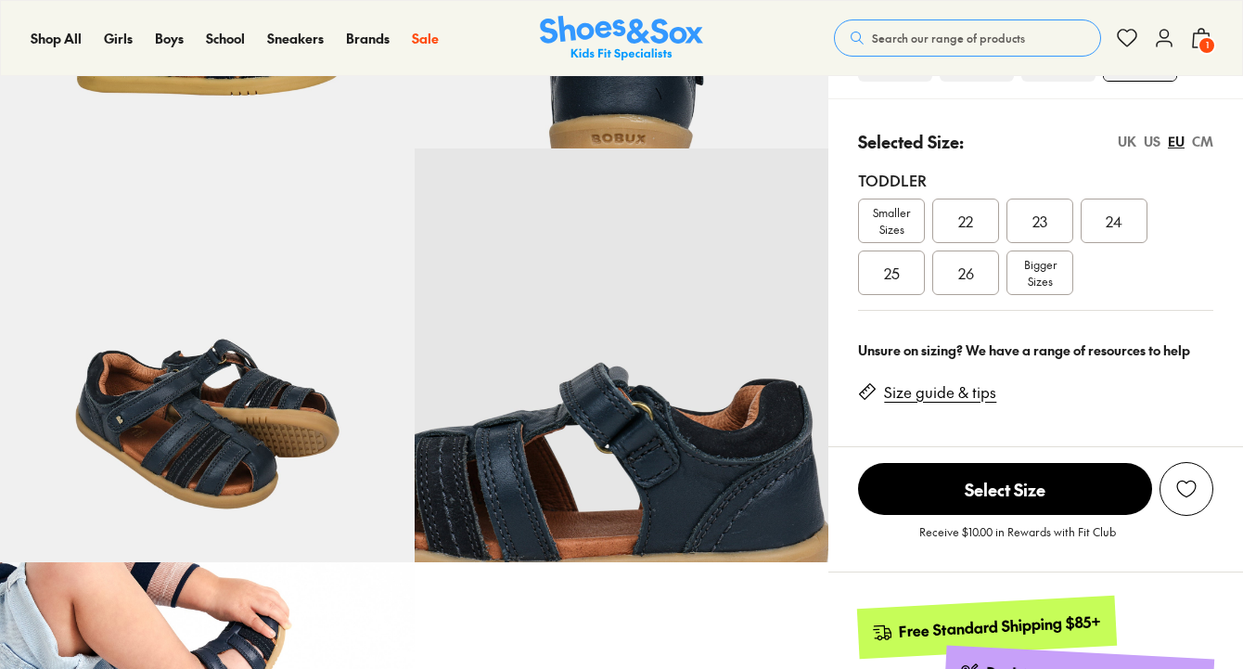
click at [1115, 227] on span "24" at bounding box center [1114, 221] width 17 height 22
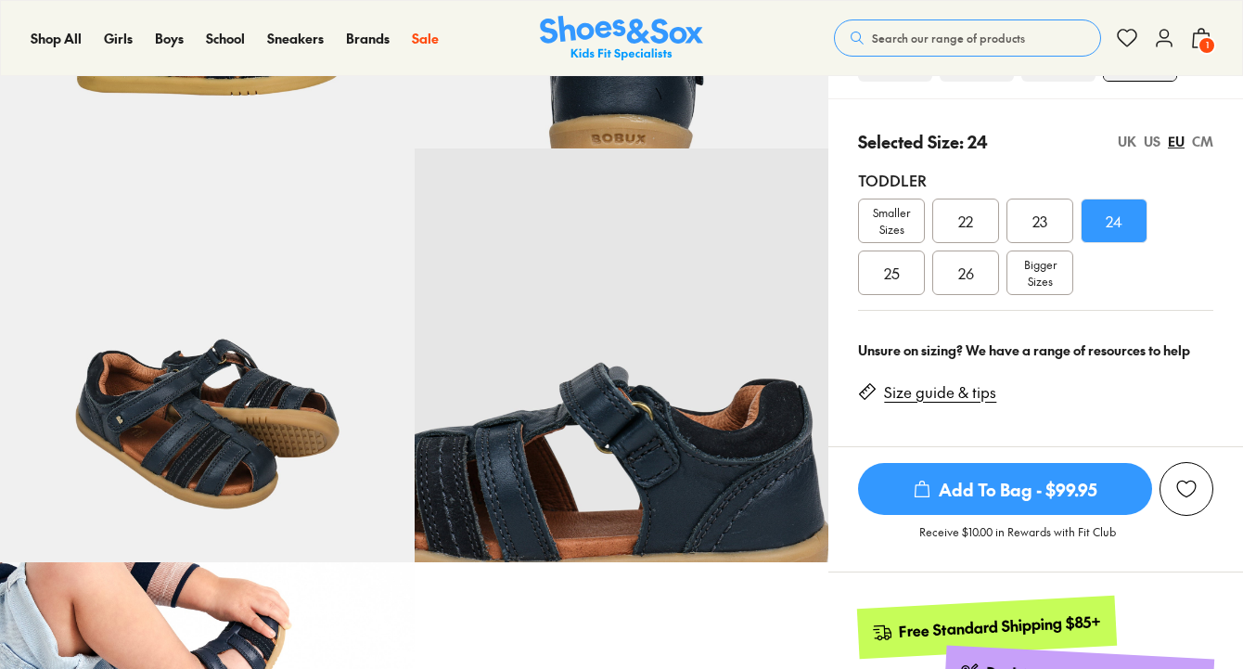
scroll to position [379, 0]
select select "*"
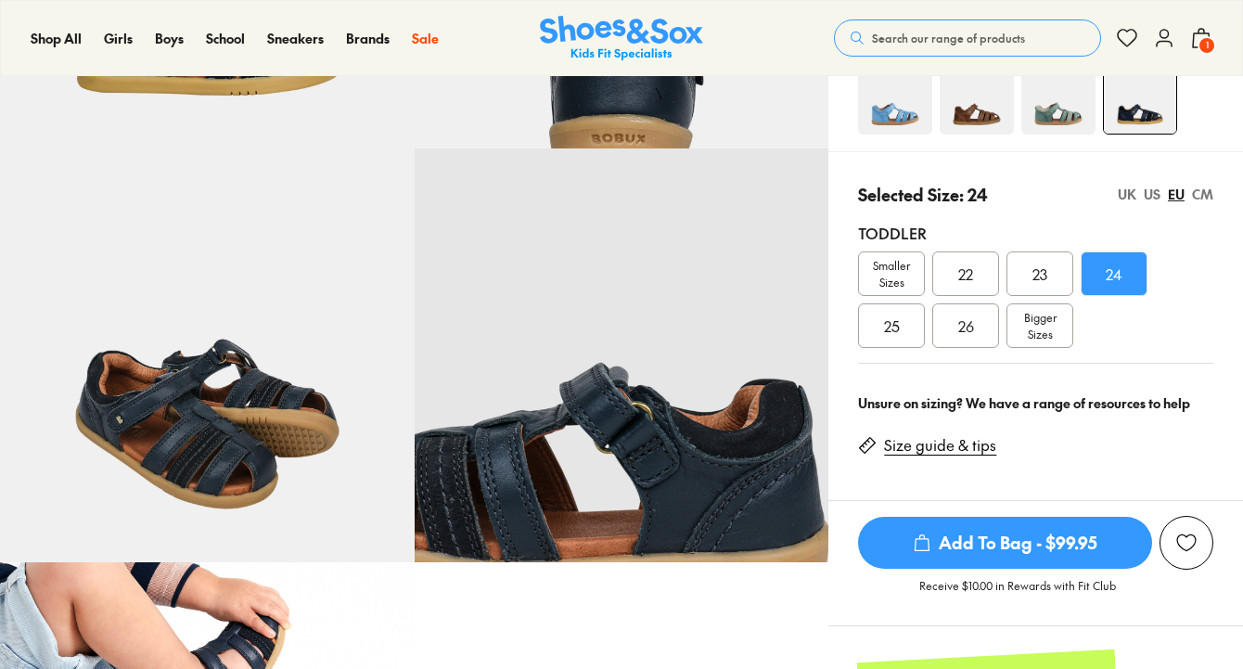
click at [1064, 493] on div "Unsure on sizing? We have a range of resources to help Size guide & tips" at bounding box center [1035, 439] width 415 height 122
click at [1038, 548] on span "Add To Bag - $99.95" at bounding box center [1005, 543] width 294 height 52
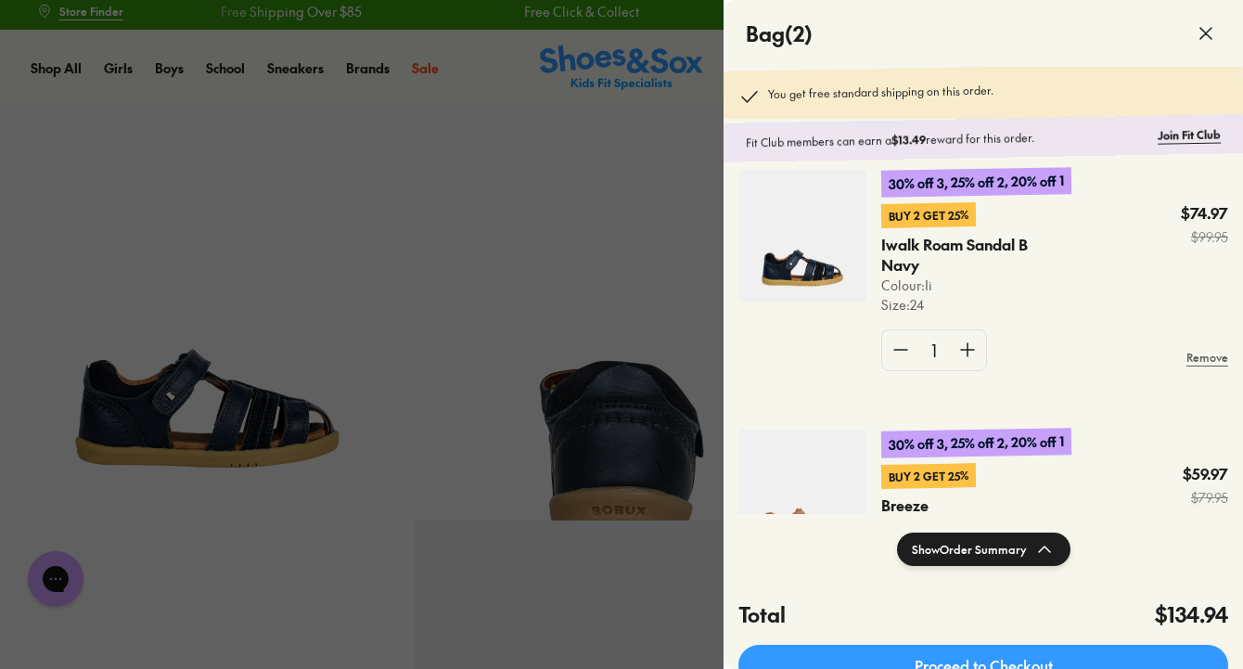
scroll to position [150, 0]
